Goal: Register for event/course

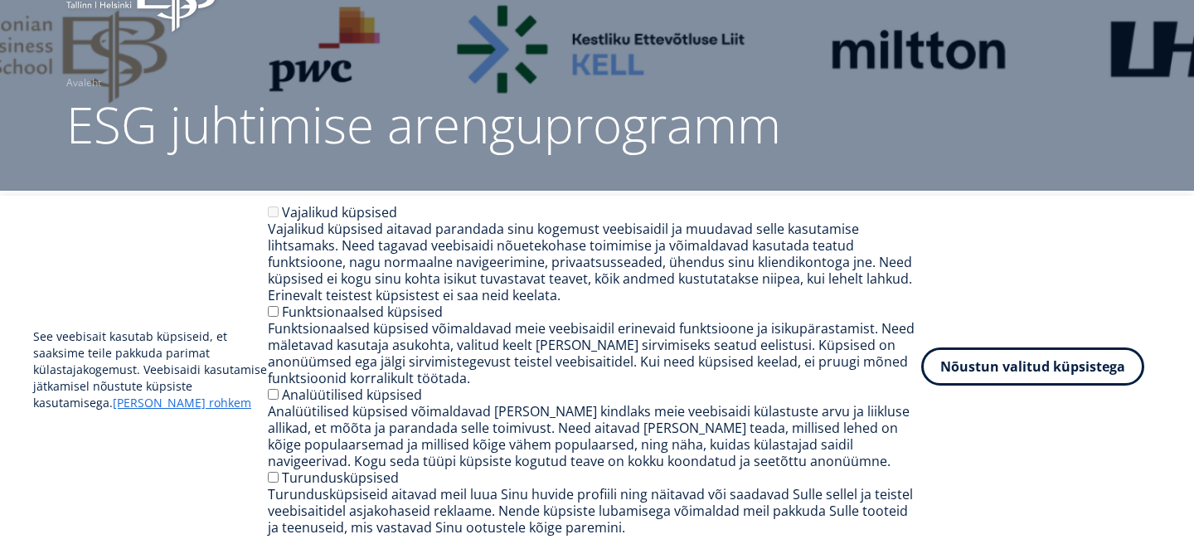
click at [983, 369] on button "Nõustun valitud küpsistega" at bounding box center [1032, 366] width 223 height 38
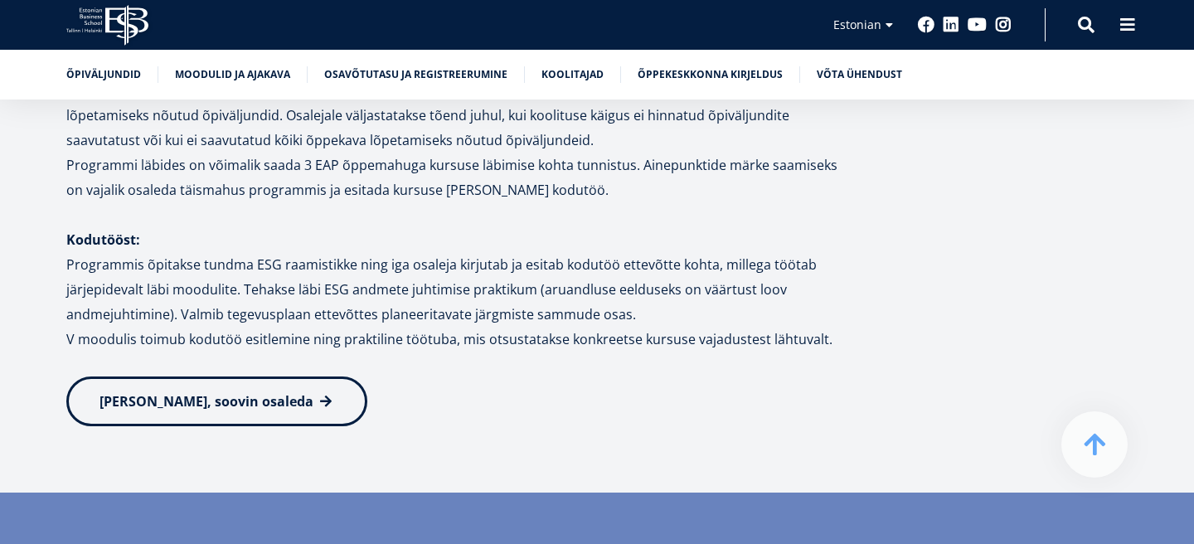
scroll to position [2352, 0]
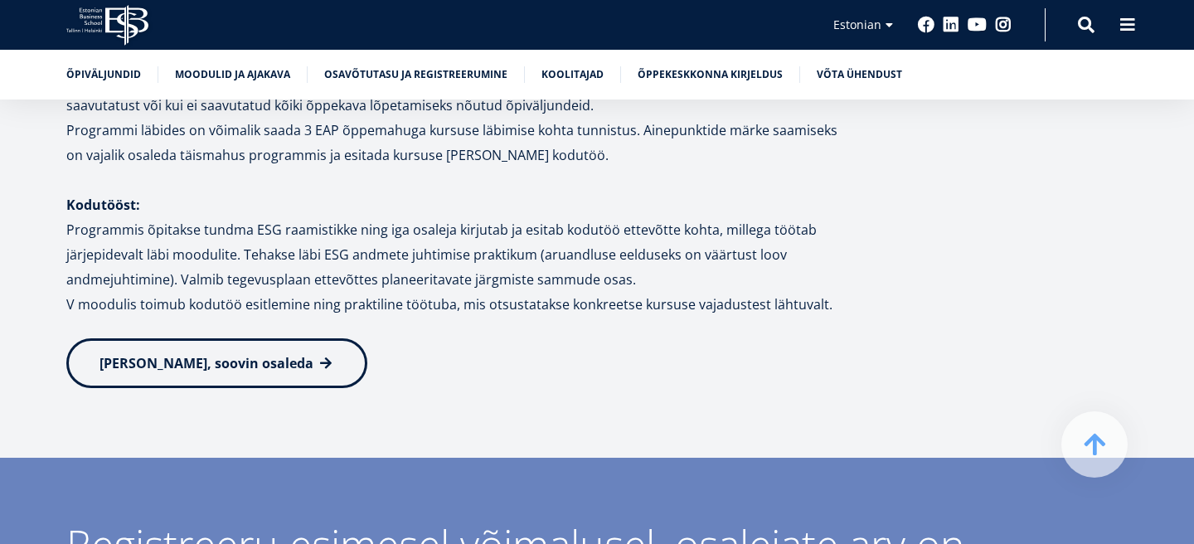
click at [214, 354] on span "Jah, soovin osaleda" at bounding box center [207, 363] width 214 height 18
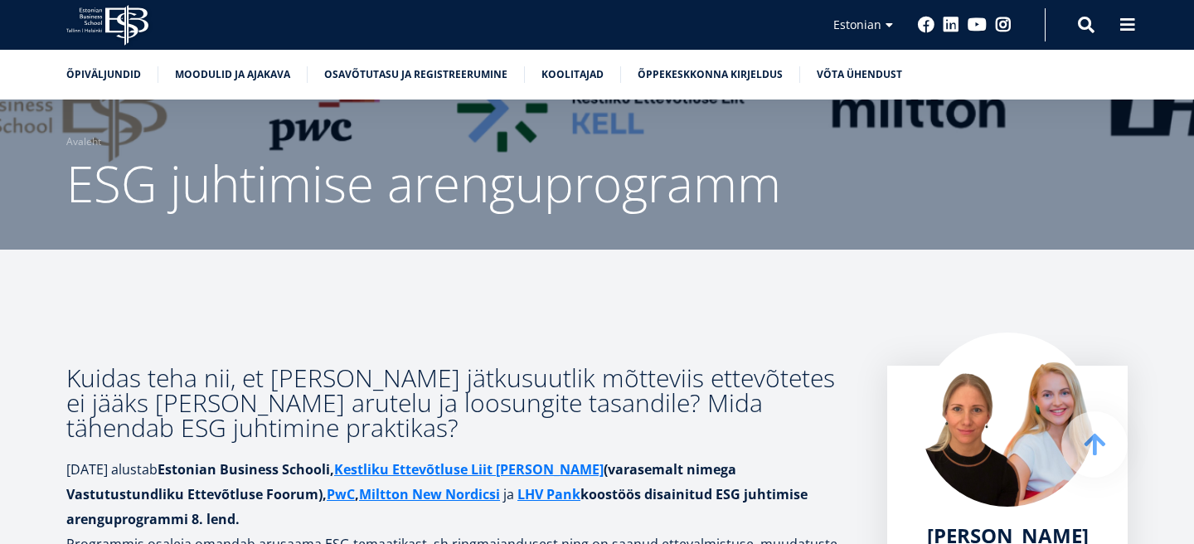
scroll to position [0, 0]
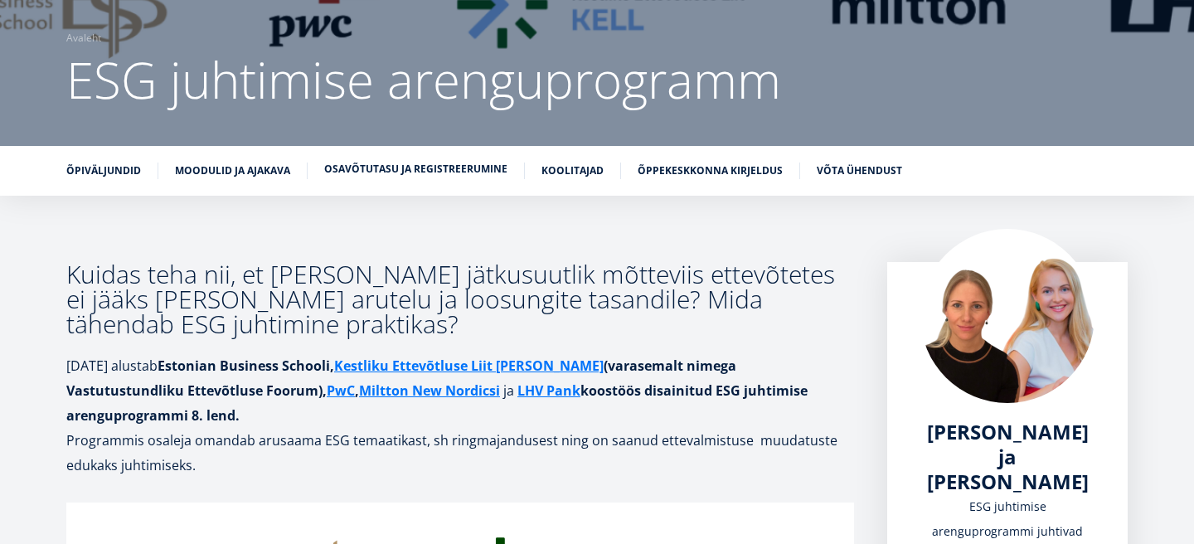
click at [455, 168] on link "Osavõtutasu ja registreerumine" at bounding box center [415, 169] width 183 height 17
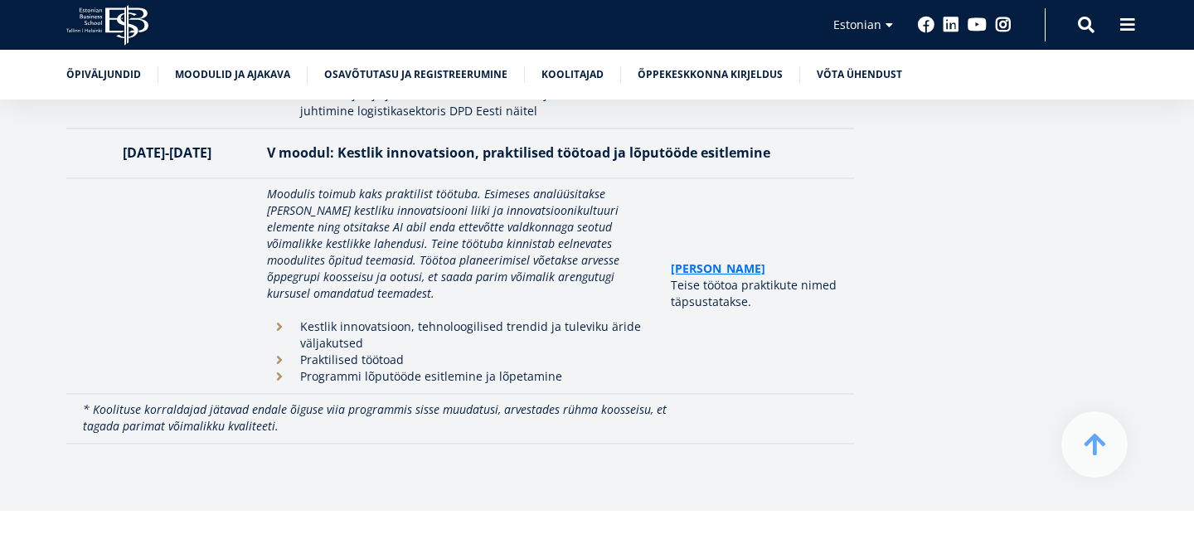
scroll to position [4380, 0]
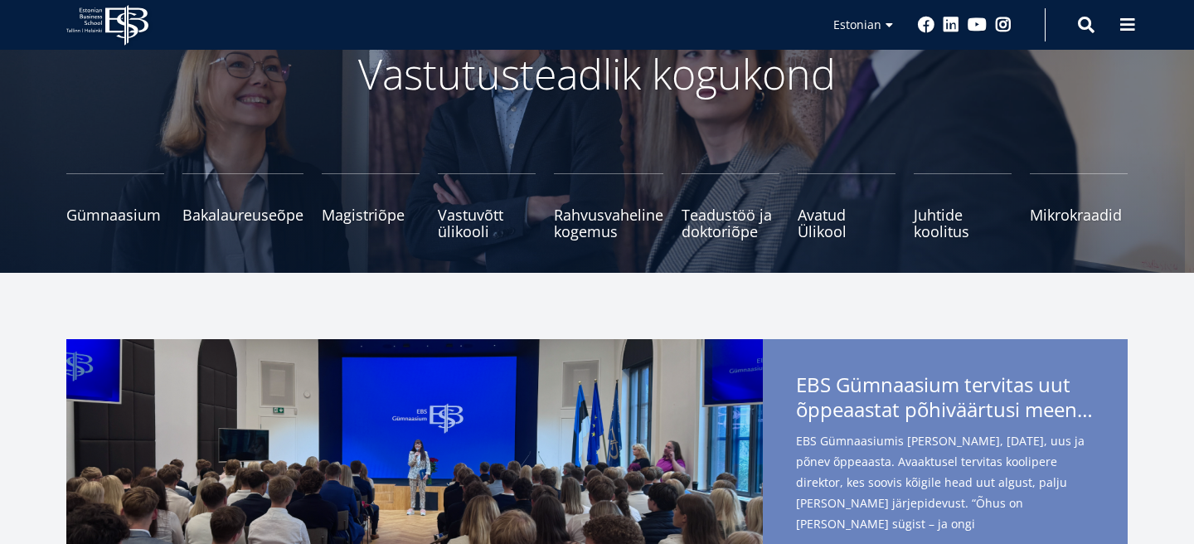
scroll to position [126, 0]
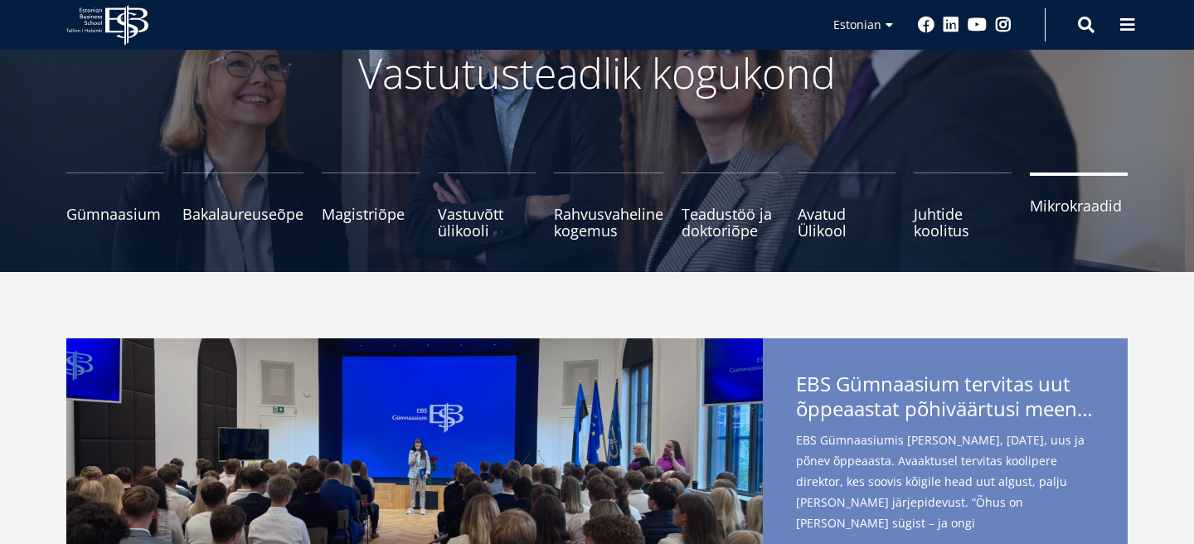
click at [1061, 221] on link "Mikrokraadid" at bounding box center [1079, 205] width 98 height 66
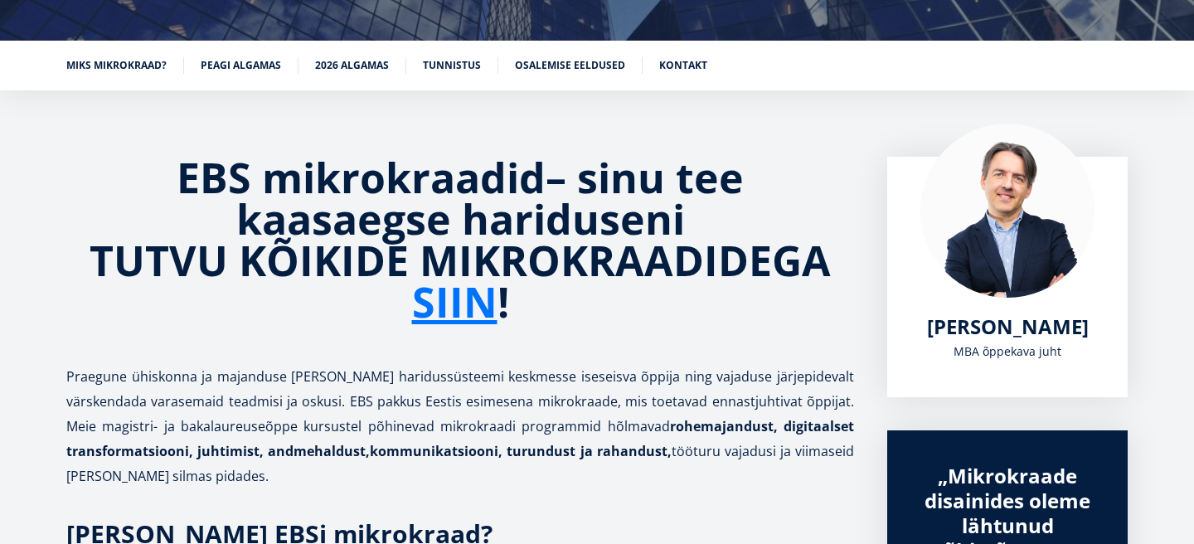
scroll to position [226, 0]
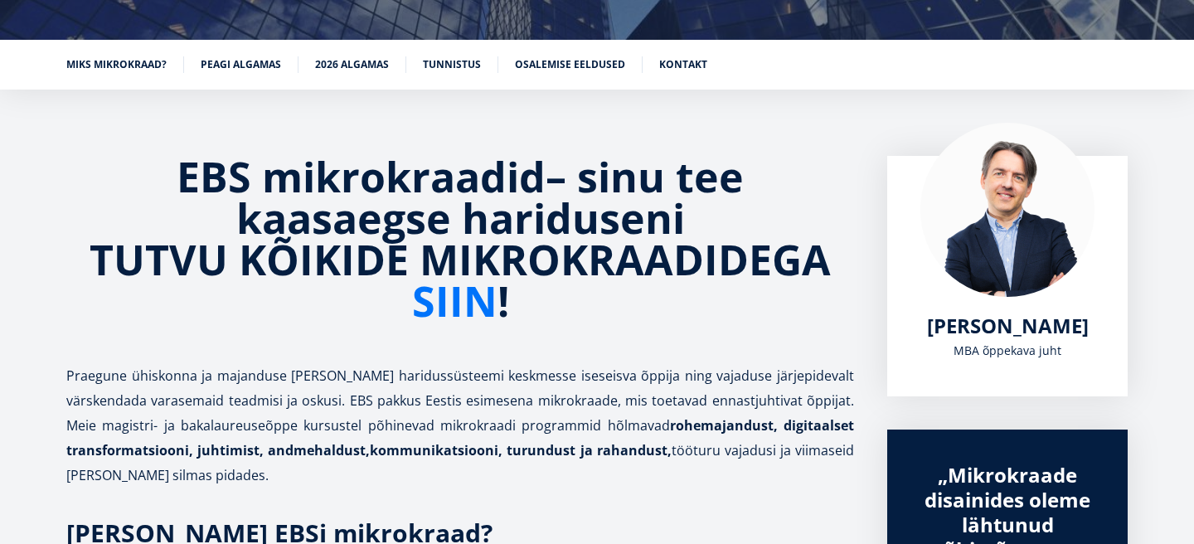
click at [468, 313] on link "SIIN" at bounding box center [454, 300] width 85 height 41
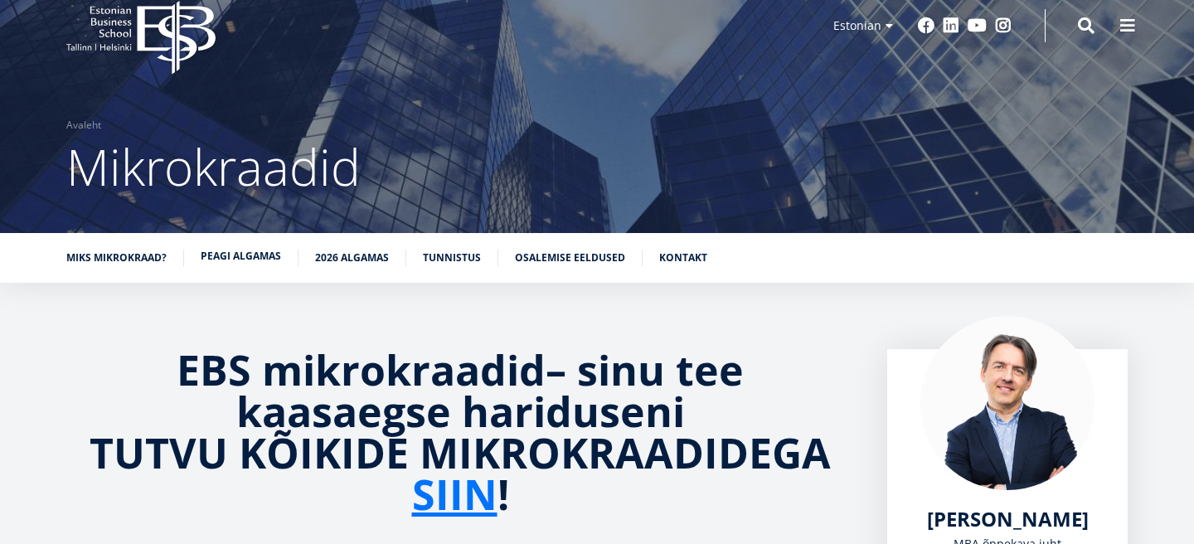
scroll to position [0, 0]
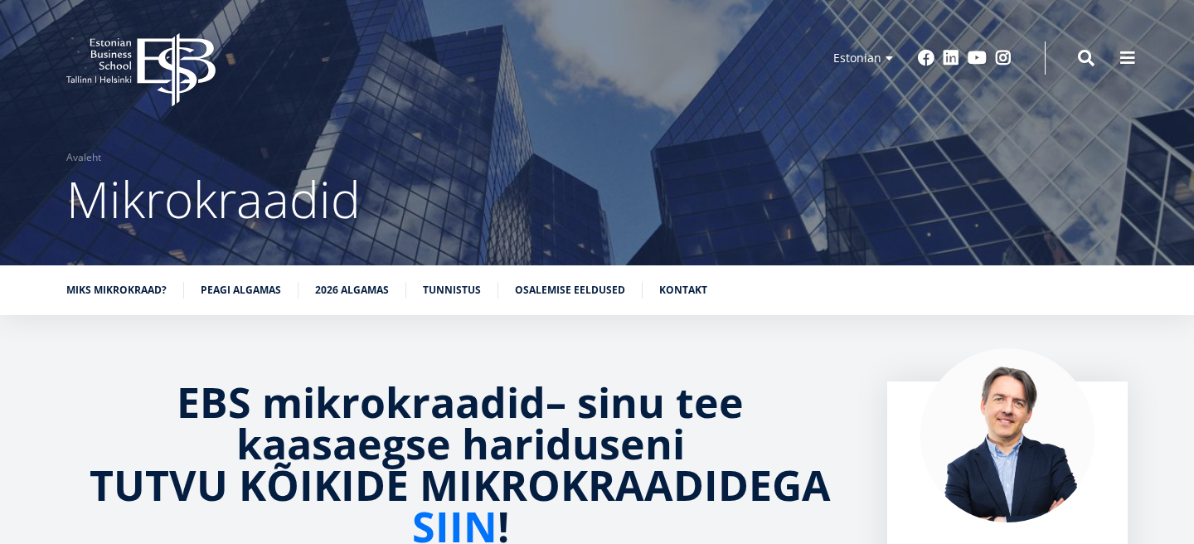
click at [158, 86] on icon "EBS Logo Created with Sketch." at bounding box center [140, 70] width 149 height 74
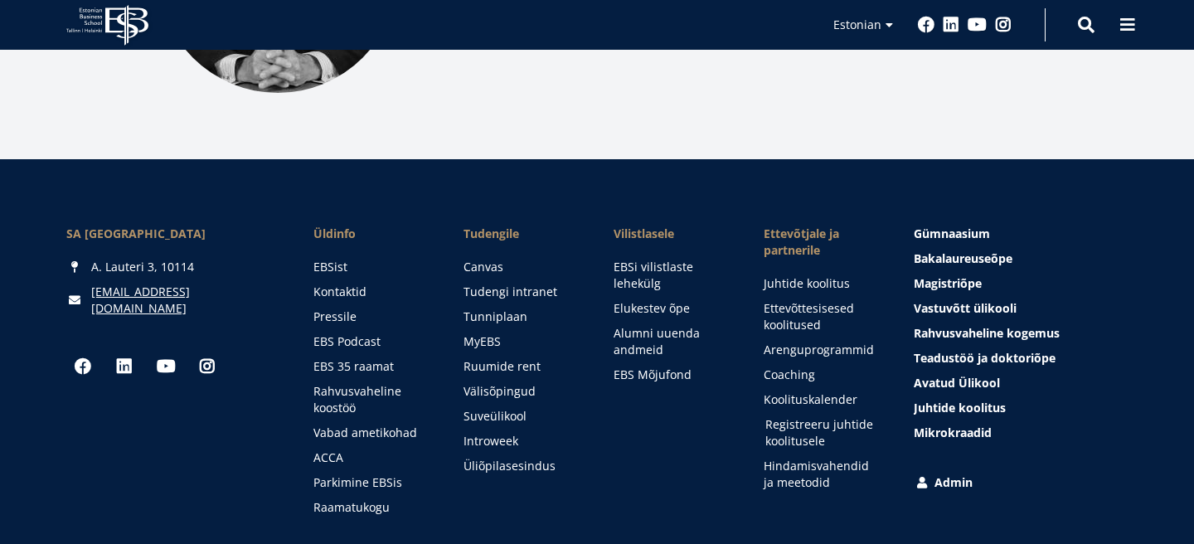
scroll to position [2367, 0]
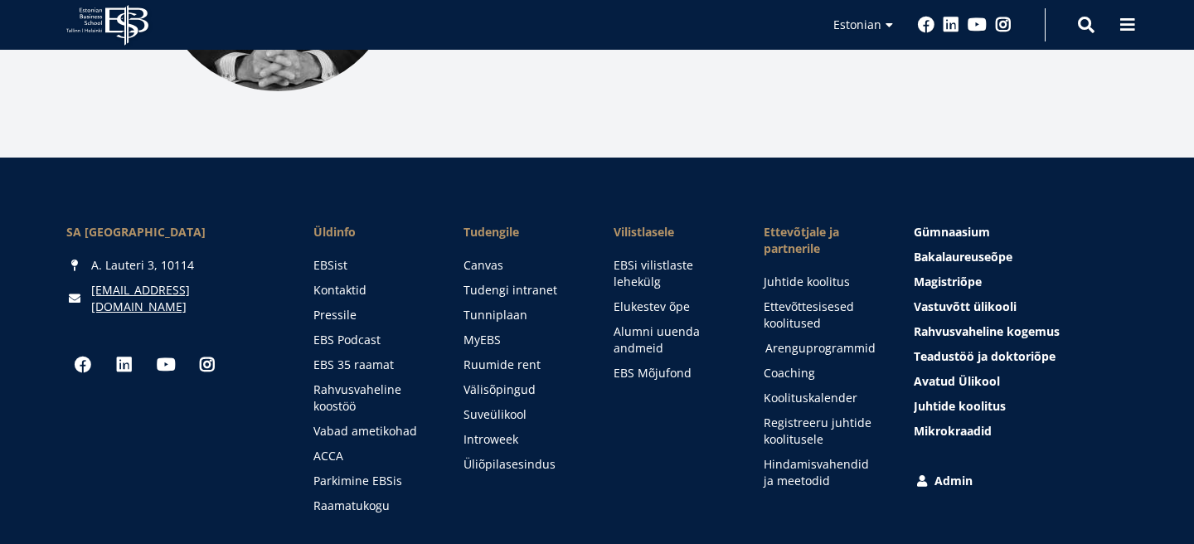
click at [833, 340] on link "Arenguprogrammid" at bounding box center [823, 348] width 117 height 17
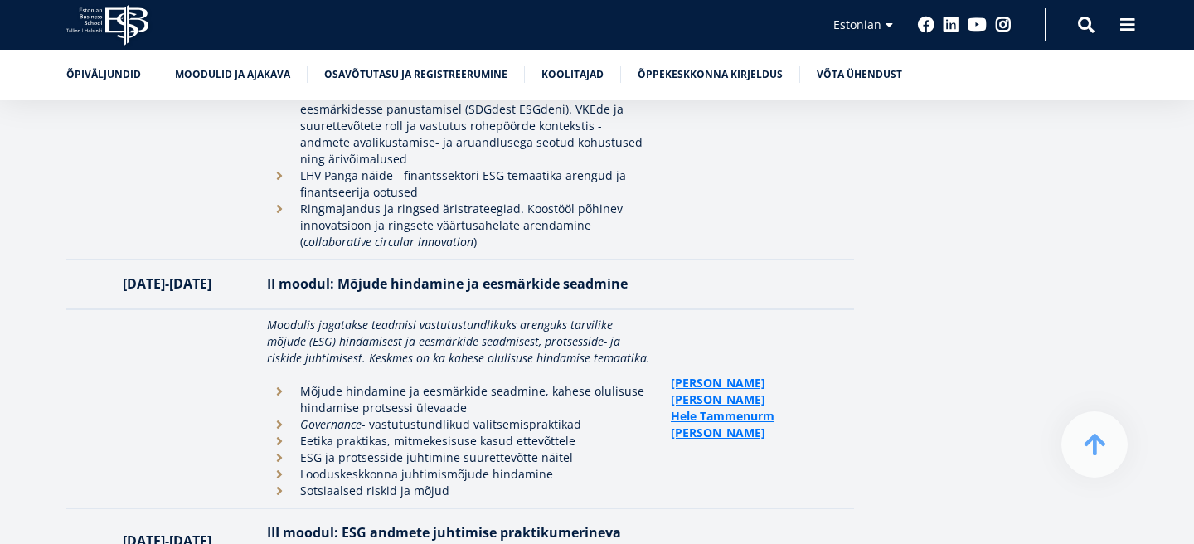
scroll to position [3547, 0]
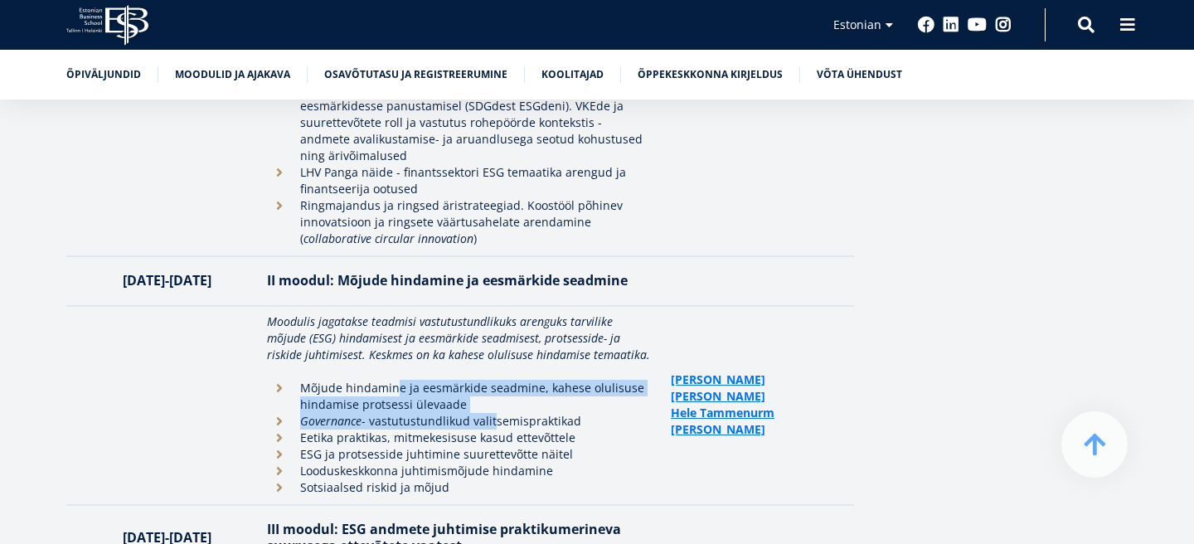
drag, startPoint x: 391, startPoint y: 332, endPoint x: 490, endPoint y: 346, distance: 100.5
click at [492, 380] on p "Mõjude hindamine ja eesmärkide seadmine, kahese olulisuse hindamise protsessi ü…" at bounding box center [477, 396] width 354 height 33
click at [490, 380] on p "Mõjude hindamine ja eesmärkide seadmine, kahese olulisuse hindamise protsessi ü…" at bounding box center [477, 396] width 354 height 33
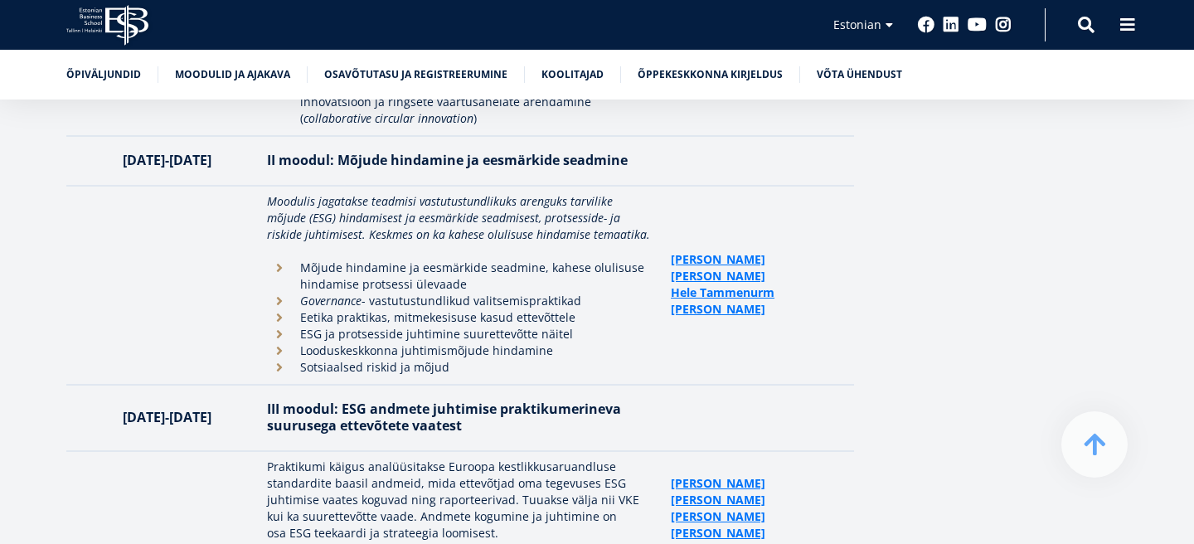
scroll to position [3679, 0]
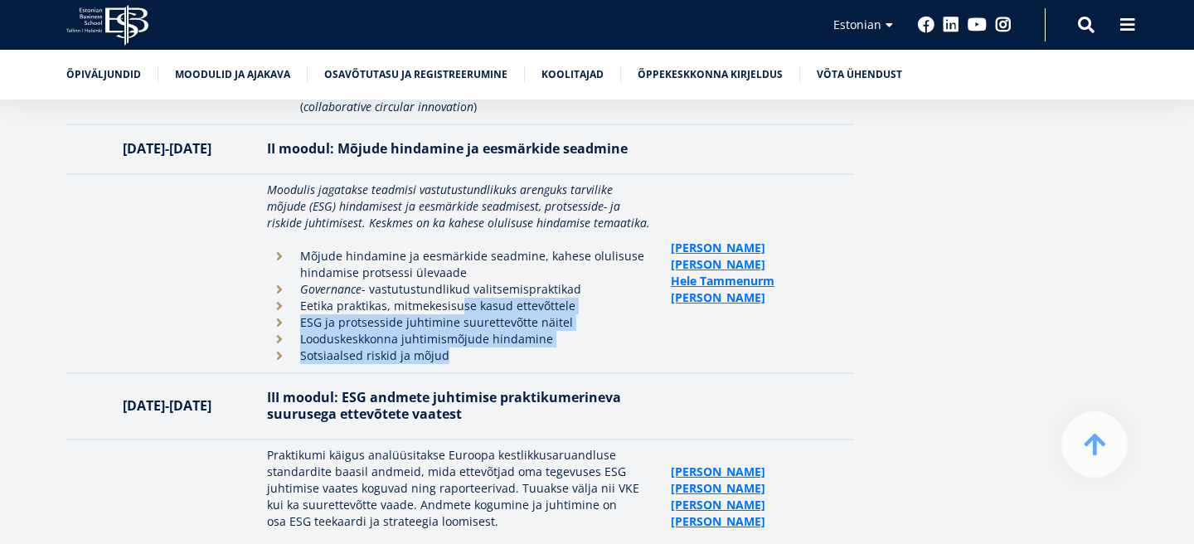
drag, startPoint x: 482, startPoint y: 298, endPoint x: 456, endPoint y: 248, distance: 56.0
click at [456, 248] on ul "Mõjude hindamine ja eesmärkide seadmine, kahese olulisuse hindamise protsessi ü…" at bounding box center [460, 306] width 387 height 116
click at [456, 298] on p "Eetika praktikas, mitmekesisuse kasud ettevõttele" at bounding box center [477, 306] width 354 height 17
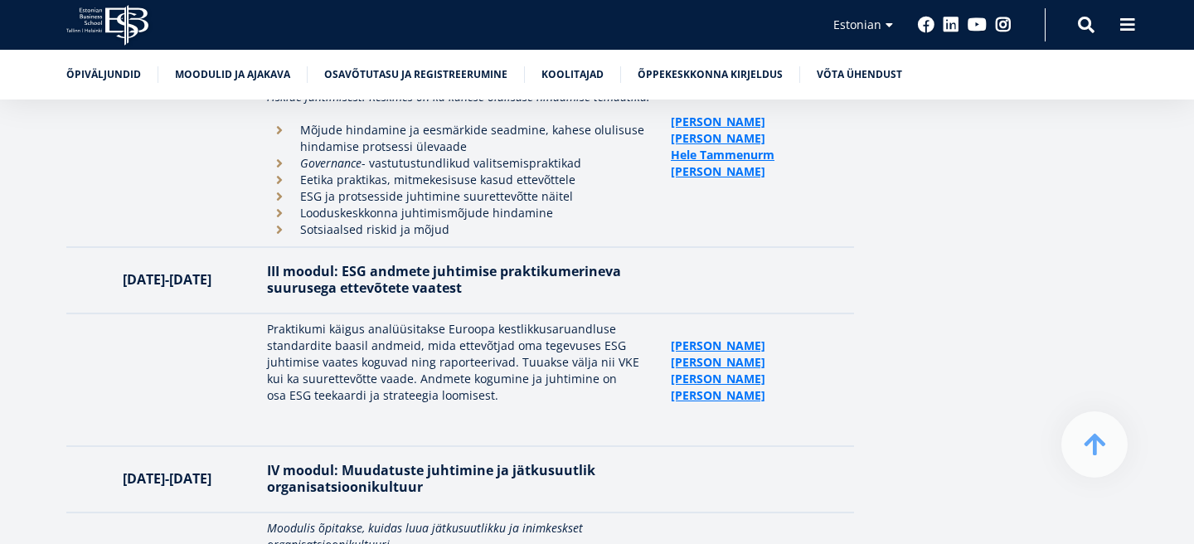
scroll to position [3812, 0]
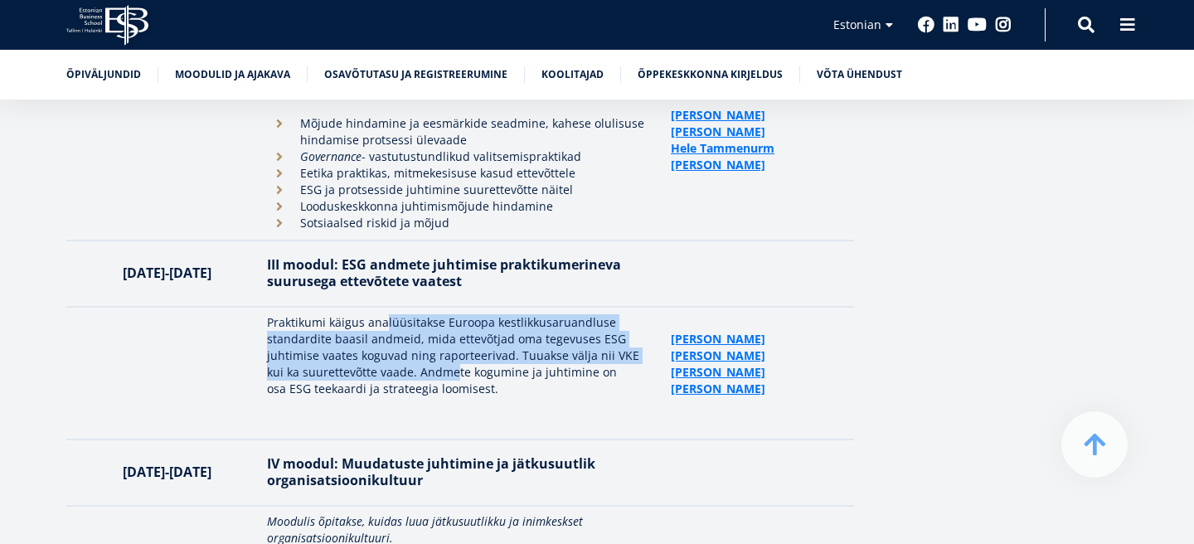
drag, startPoint x: 385, startPoint y: 265, endPoint x: 431, endPoint y: 322, distance: 73.7
click at [431, 322] on p "Praktikumi käigus analüüsitakse Euroopa kestlikkusaruandluse standardite baasil…" at bounding box center [460, 355] width 387 height 83
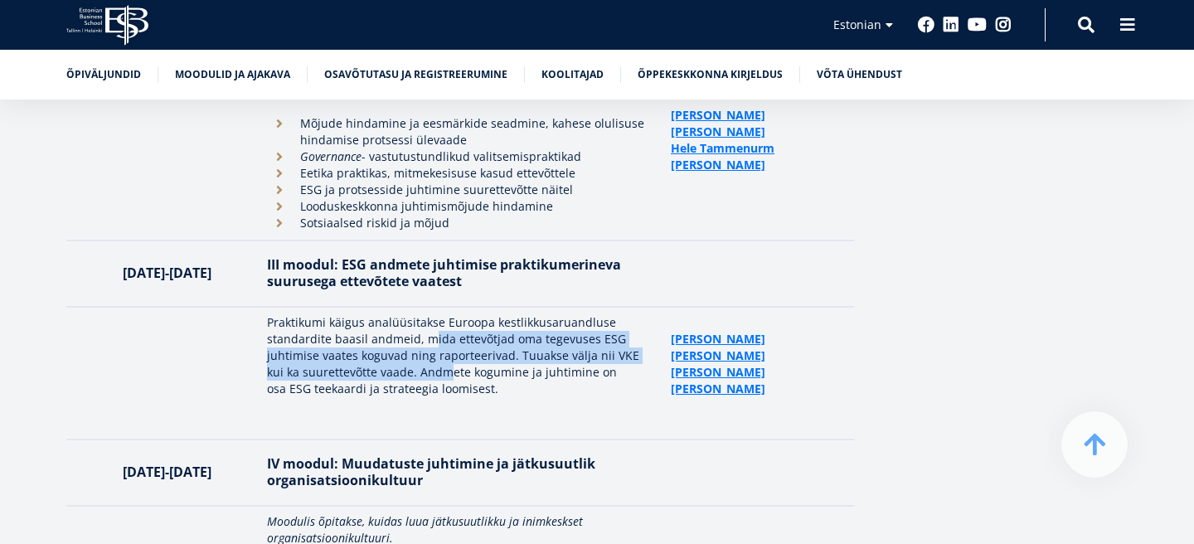
drag, startPoint x: 425, startPoint y: 286, endPoint x: 424, endPoint y: 318, distance: 32.3
click at [424, 318] on p "Praktikumi käigus analüüsitakse Euroopa kestlikkusaruandluse standardite baasil…" at bounding box center [460, 355] width 387 height 83
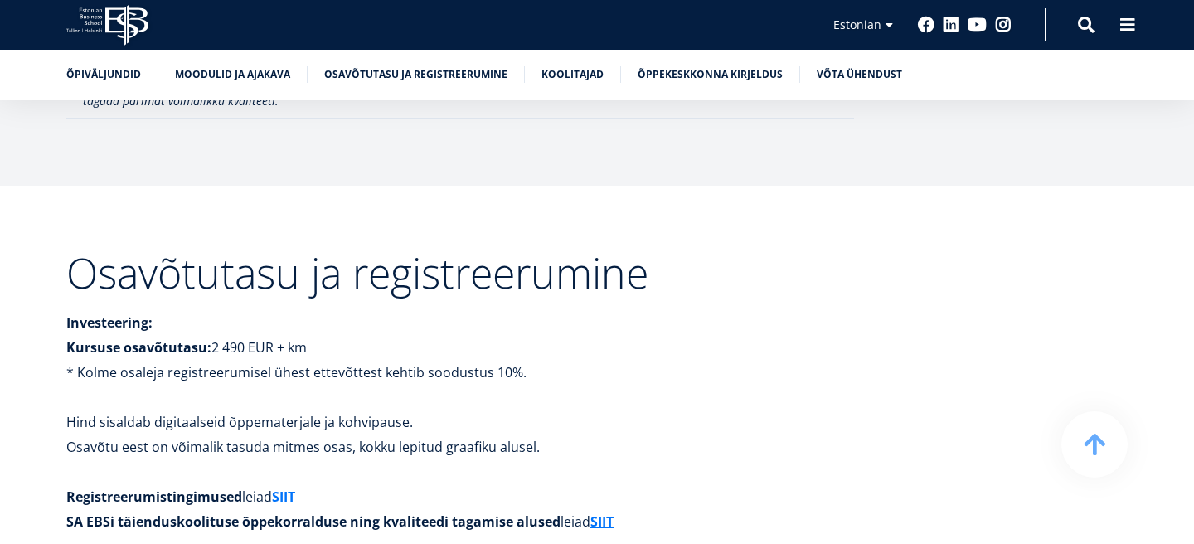
scroll to position [4793, 0]
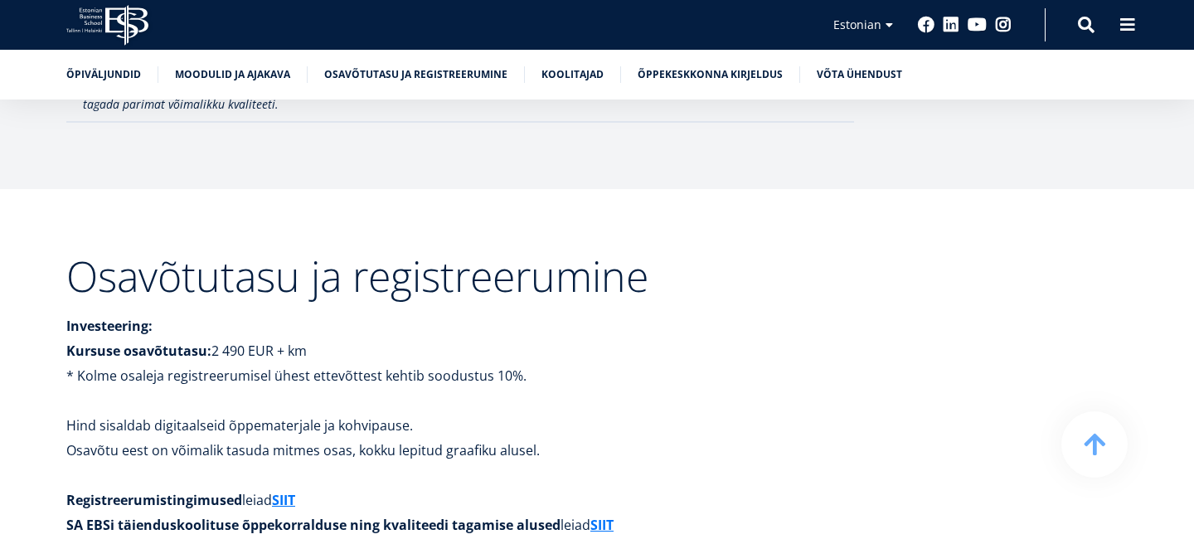
click at [396, 363] on p "* Kolme osaleja registreerumisel ühest ettevõttest kehtib soodustus 10%." at bounding box center [460, 375] width 788 height 25
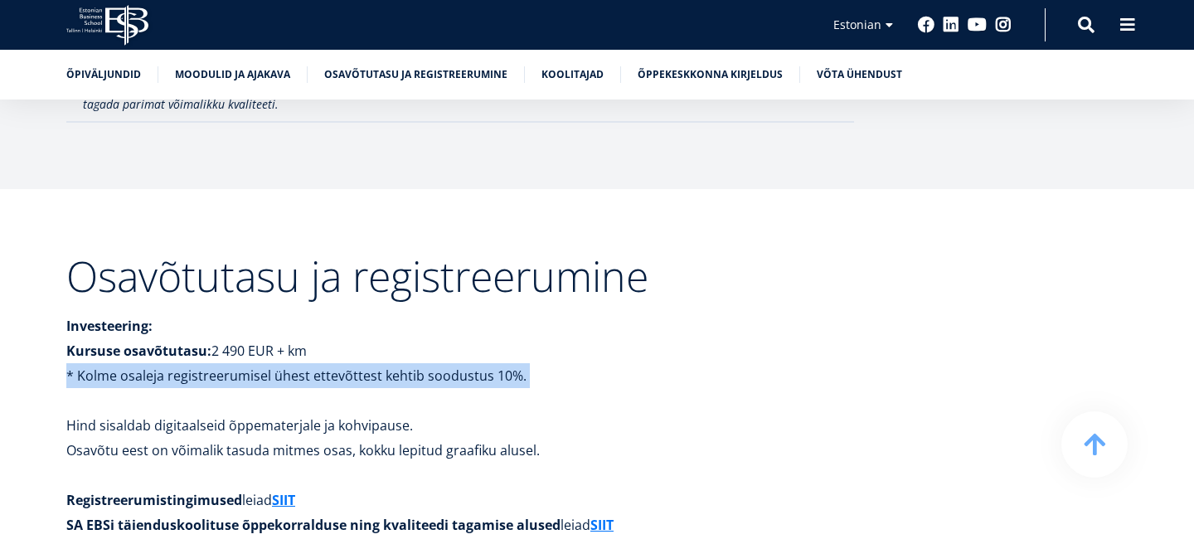
click at [396, 363] on p "* Kolme osaleja registreerumisel ühest ettevõttest kehtib soodustus 10%." at bounding box center [460, 375] width 788 height 25
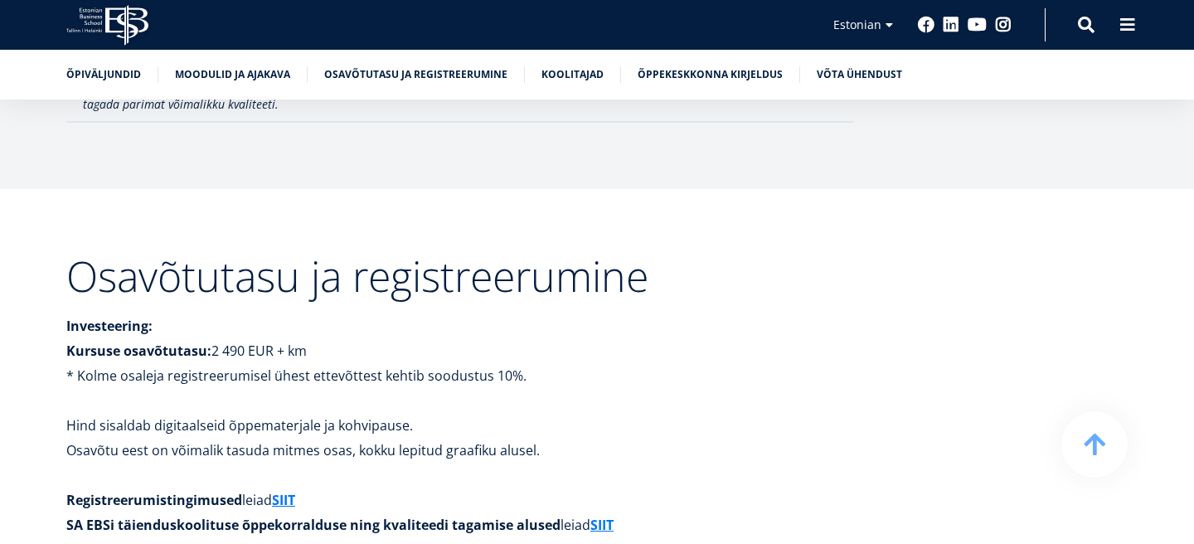
click at [395, 388] on p at bounding box center [460, 400] width 788 height 25
click at [395, 413] on p "Hind sisaldab digitaalseid õppematerjale ja kohvipause." at bounding box center [460, 425] width 788 height 25
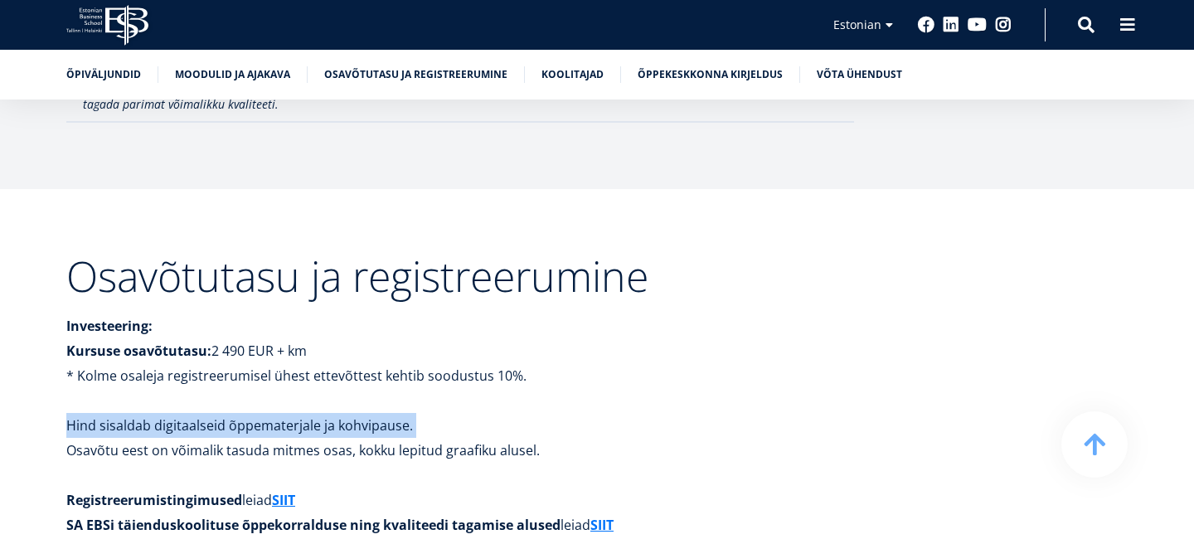
click at [395, 413] on p "Hind sisaldab digitaalseid õppematerjale ja kohvipause." at bounding box center [460, 425] width 788 height 25
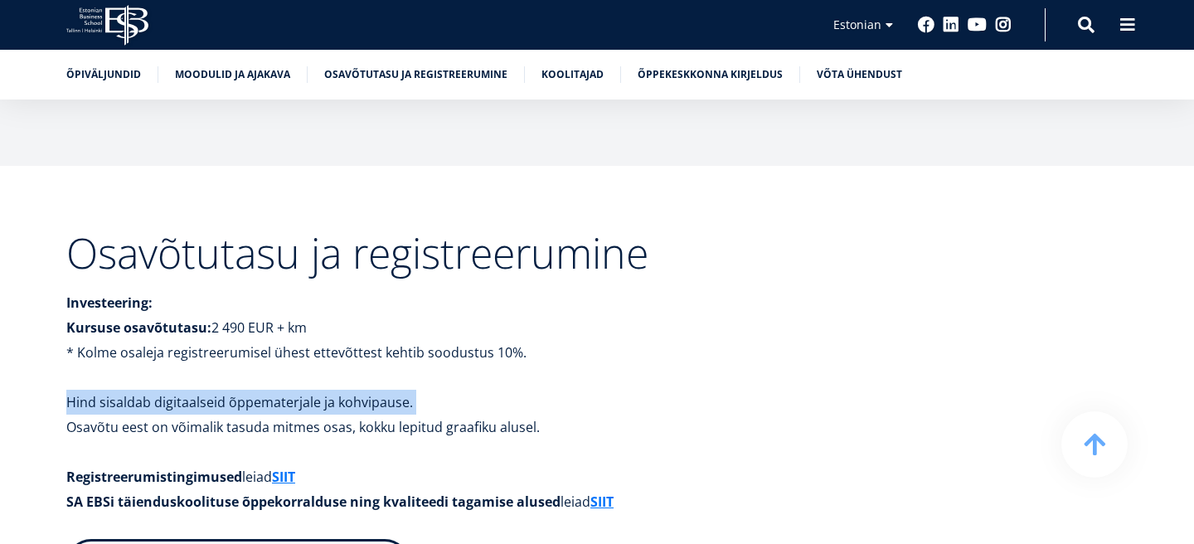
scroll to position [4817, 0]
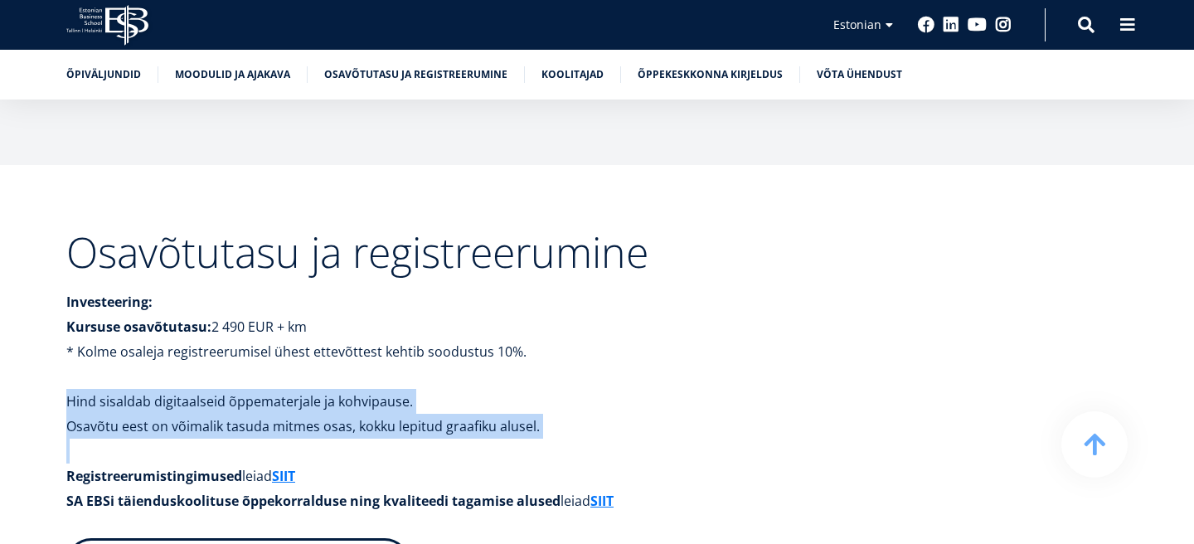
drag, startPoint x: 498, startPoint y: 265, endPoint x: 493, endPoint y: 337, distance: 72.4
click at [493, 337] on div "Osavõtutasu ja registreerumine Investeering: Kursuse osavõtutasu: 2 490 EUR + k…" at bounding box center [460, 504] width 788 height 547
click at [493, 439] on p at bounding box center [460, 451] width 788 height 25
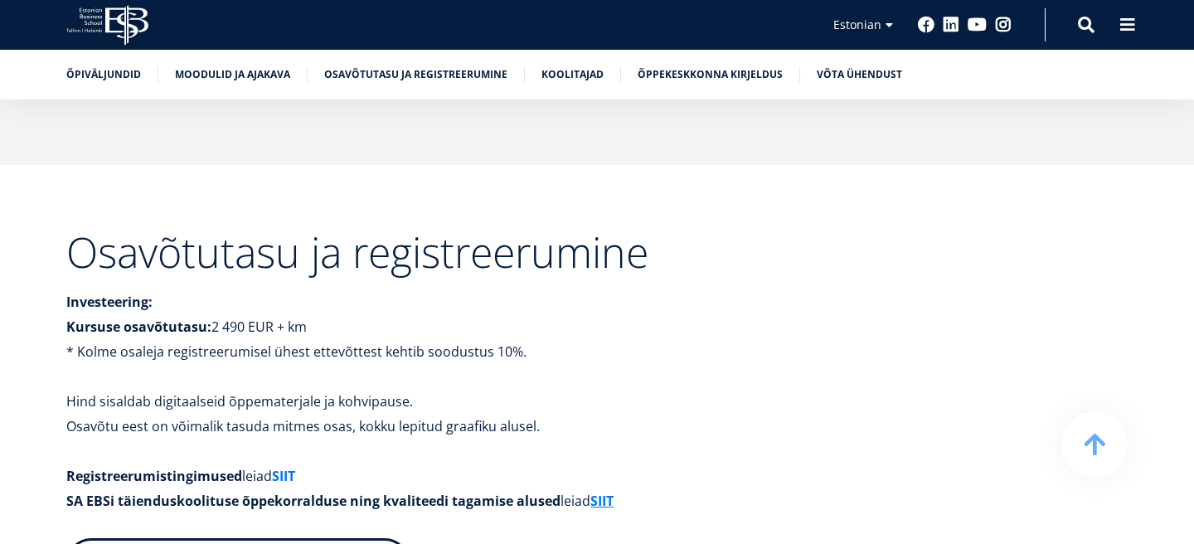
click at [282, 464] on link "SIIT" at bounding box center [283, 476] width 23 height 25
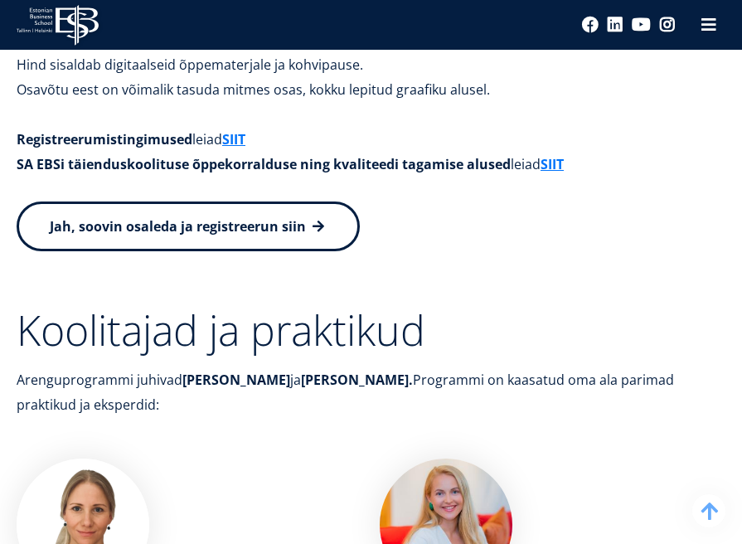
scroll to position [5567, 0]
